Goal: Ask a question: Seek information or help from site administrators or community

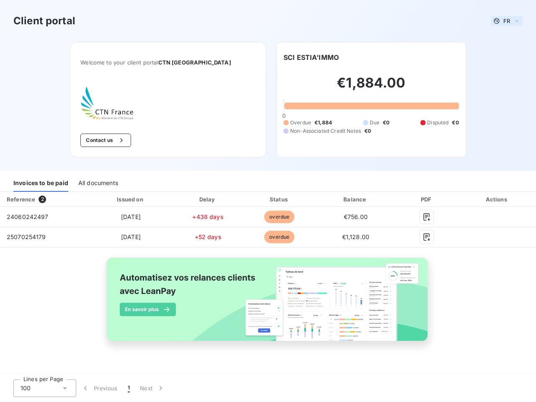
click at [507, 21] on span "FR" at bounding box center [506, 21] width 7 height 7
click at [125, 140] on button "Contact us" at bounding box center [105, 140] width 51 height 13
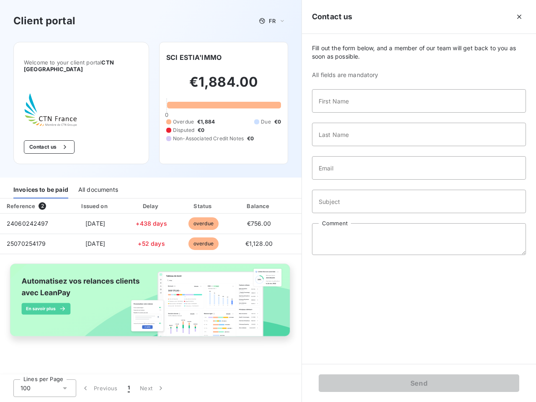
click at [311, 57] on div "Fill out the form below, and a member of our team will get back to you as soon …" at bounding box center [419, 199] width 234 height 330
click at [41, 183] on div "Invoices to be paid" at bounding box center [40, 190] width 55 height 18
click at [98, 183] on div "All documents" at bounding box center [98, 190] width 40 height 18
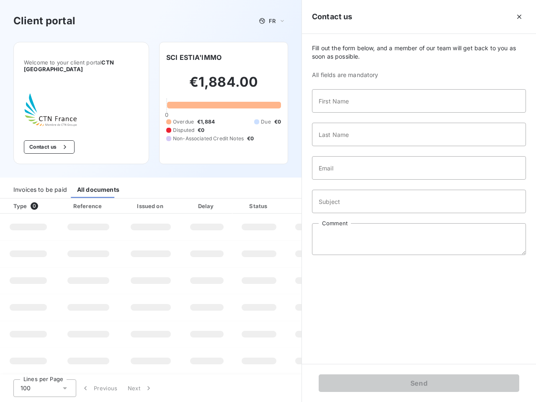
click at [44, 199] on th "Type 0" at bounding box center [28, 205] width 57 height 15
click at [130, 199] on th "Issued on" at bounding box center [150, 205] width 61 height 15
click at [208, 199] on th "Delay" at bounding box center [206, 205] width 51 height 15
click at [279, 199] on th "Status" at bounding box center [258, 205] width 53 height 15
click at [355, 199] on input "Subject" at bounding box center [419, 201] width 214 height 23
